Goal: Transaction & Acquisition: Subscribe to service/newsletter

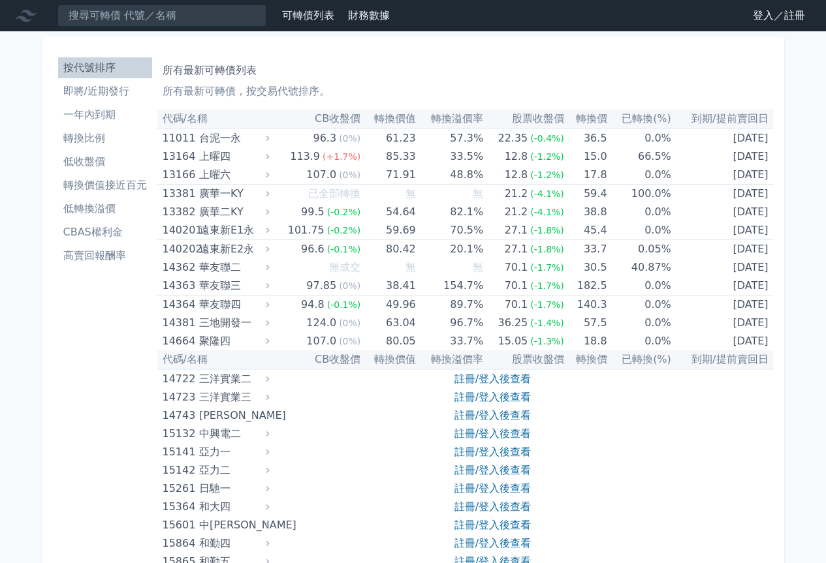
drag, startPoint x: 719, startPoint y: 0, endPoint x: 31, endPoint y: 338, distance: 767.3
click at [751, 19] on link "登入／註冊" at bounding box center [778, 15] width 73 height 21
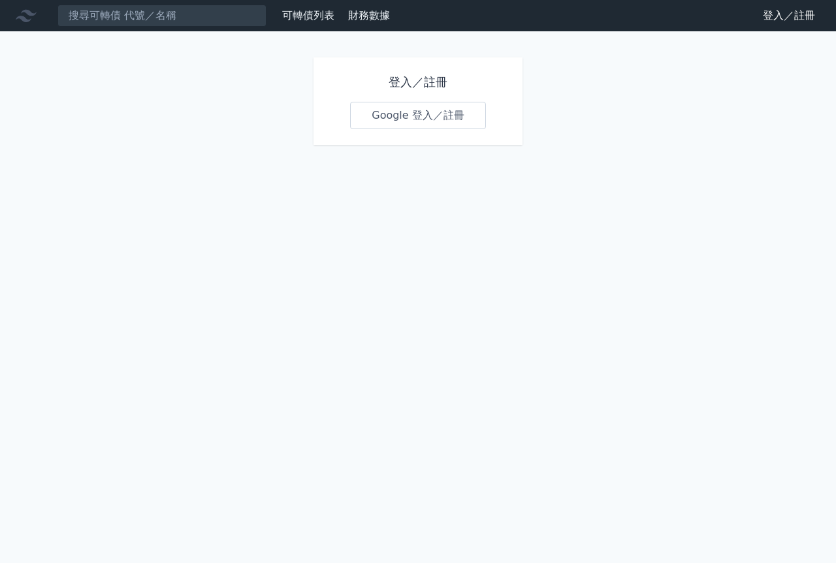
click at [411, 110] on link "Google 登入／註冊" at bounding box center [418, 115] width 136 height 27
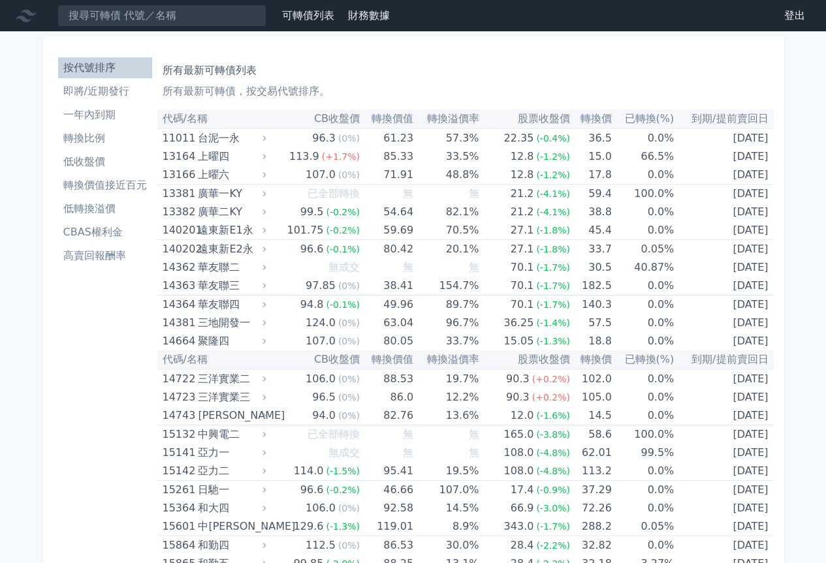
click at [402, 113] on th "轉換價值" at bounding box center [387, 119] width 54 height 19
click at [396, 122] on th "轉換價值" at bounding box center [387, 119] width 54 height 19
